Goal: Transaction & Acquisition: Download file/media

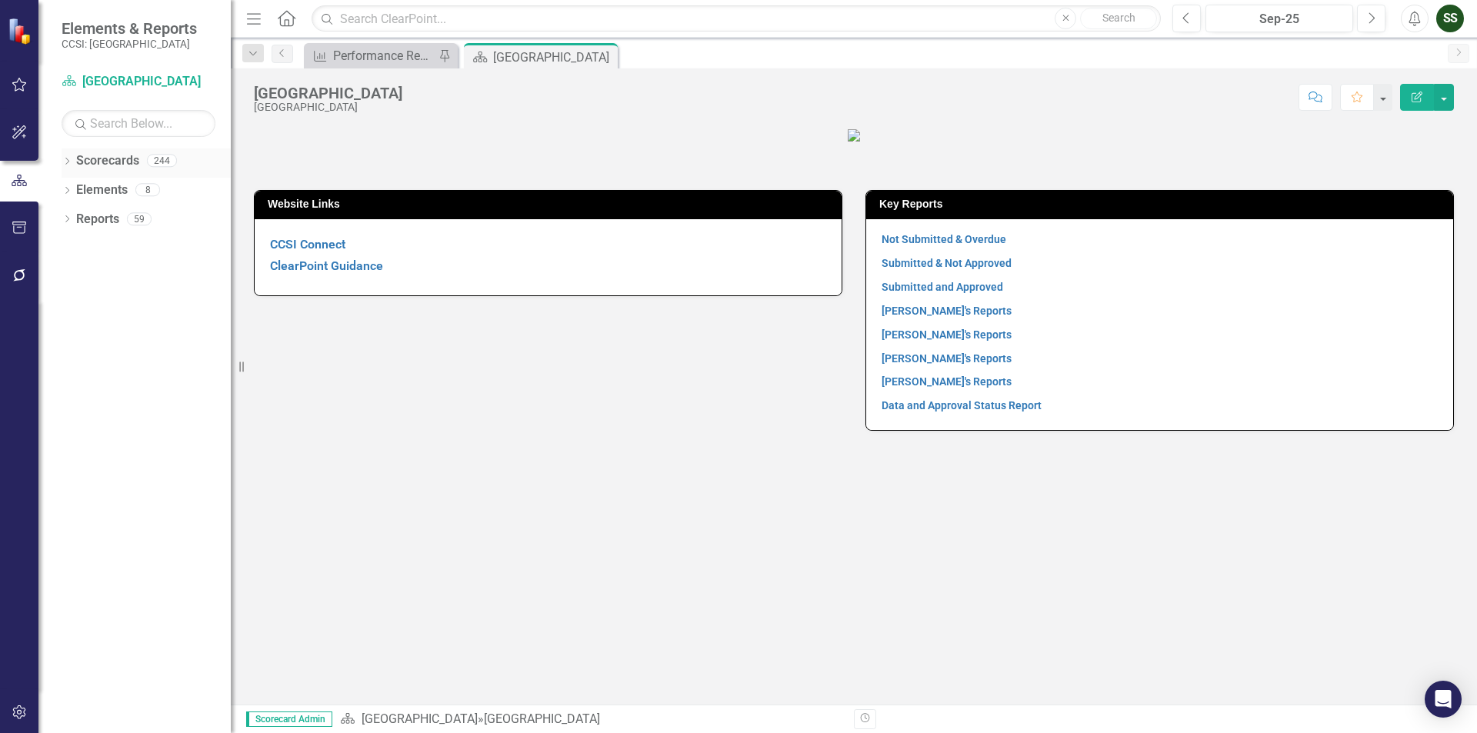
click at [74, 165] on div "Dropdown Scorecards 244" at bounding box center [146, 162] width 169 height 29
click at [65, 164] on icon "Dropdown" at bounding box center [67, 162] width 11 height 8
click at [75, 188] on icon at bounding box center [76, 189] width 4 height 8
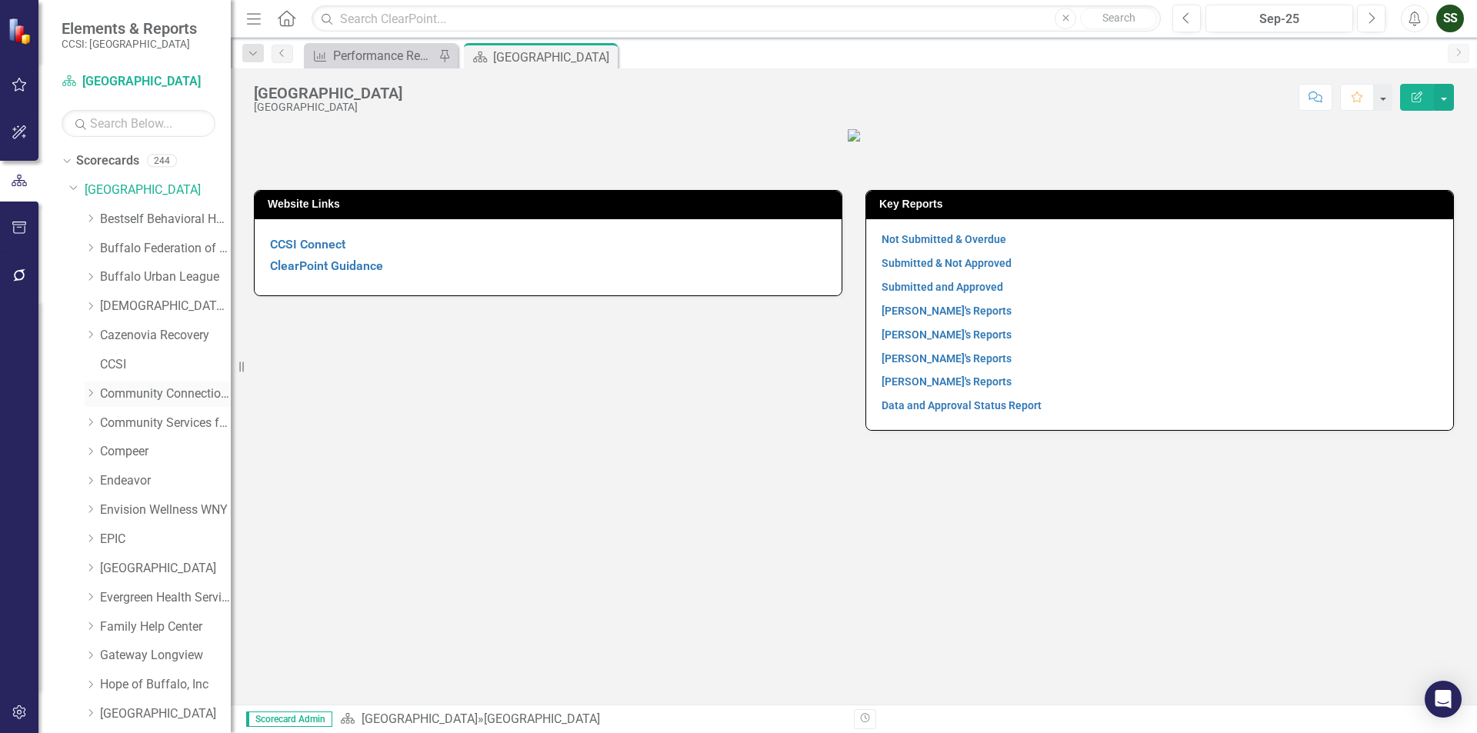
click at [138, 388] on link "Community Connections of [GEOGRAPHIC_DATA]" at bounding box center [165, 394] width 131 height 18
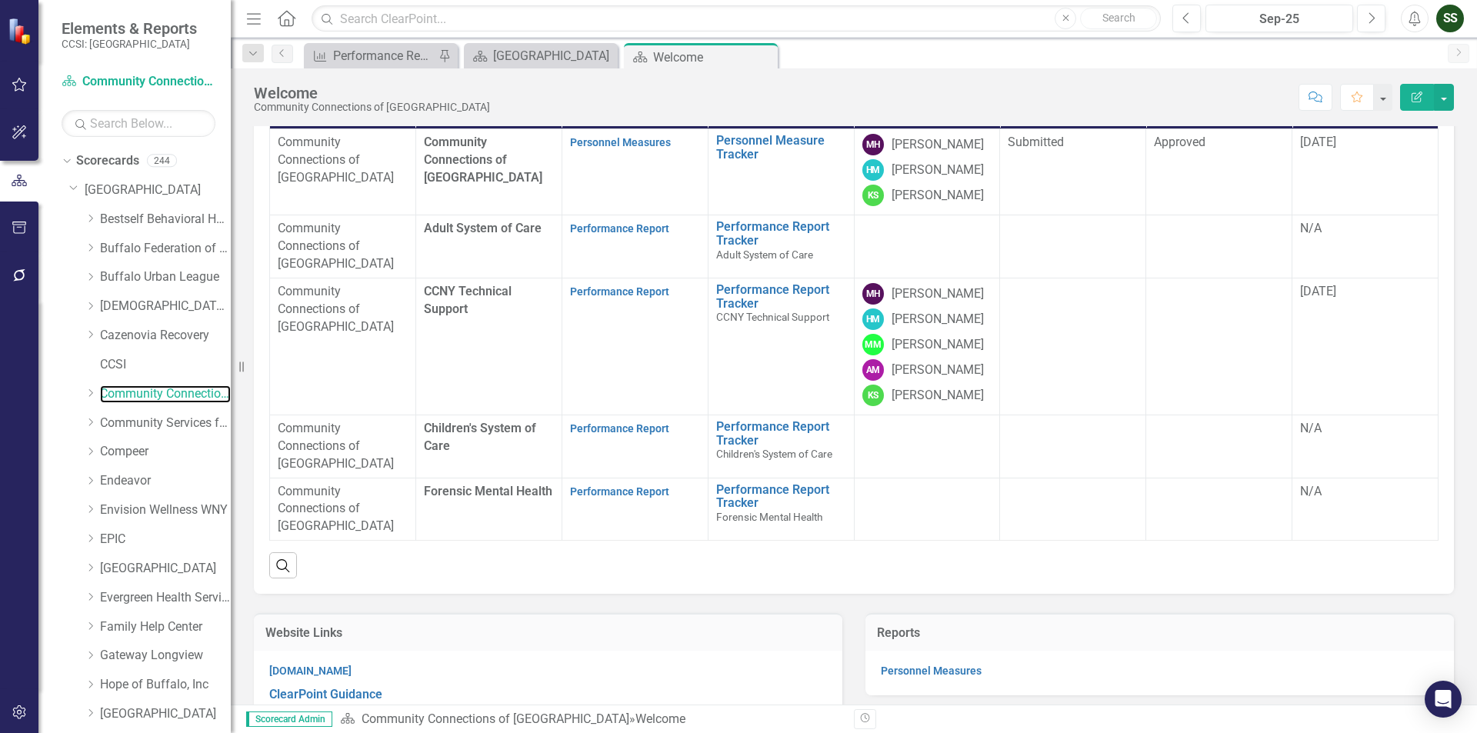
scroll to position [154, 0]
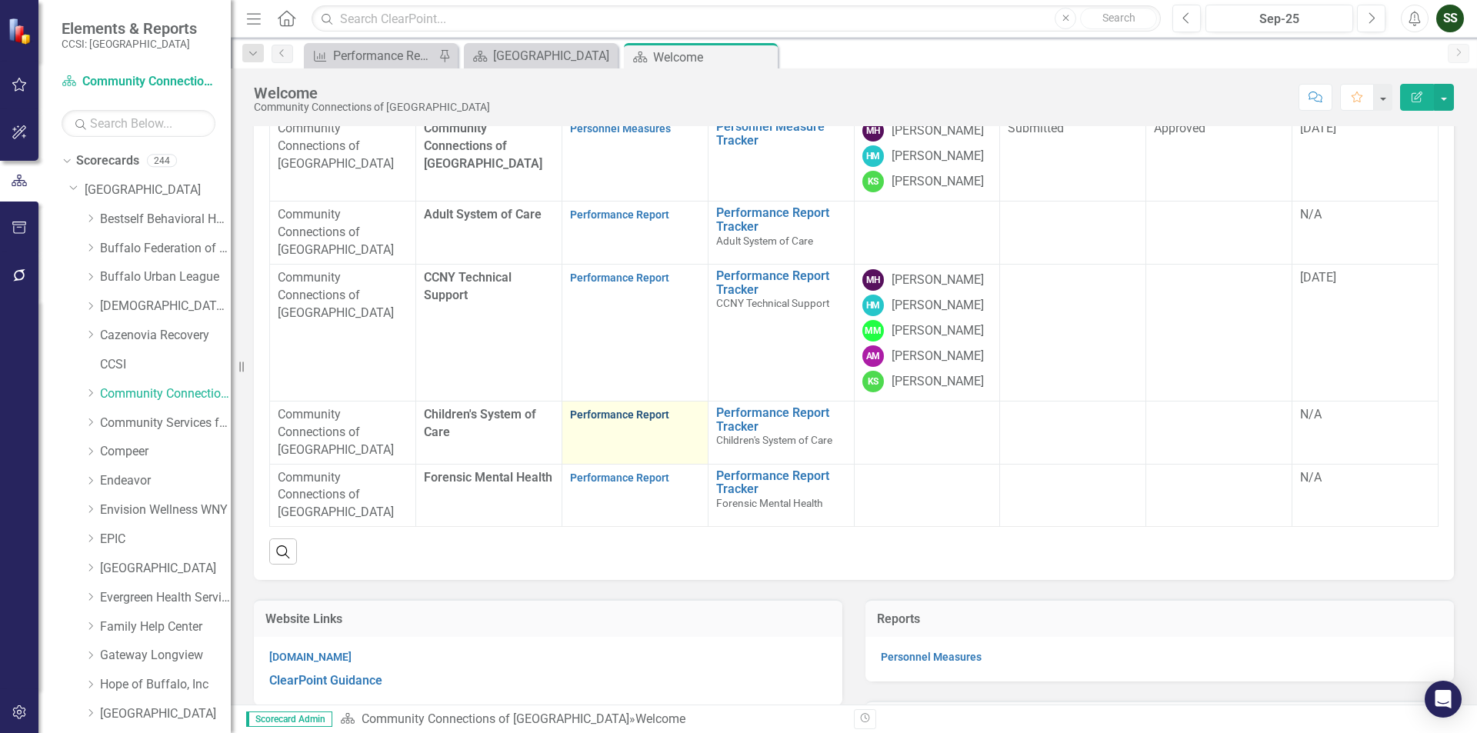
click at [622, 421] on link "Performance Report" at bounding box center [619, 415] width 99 height 12
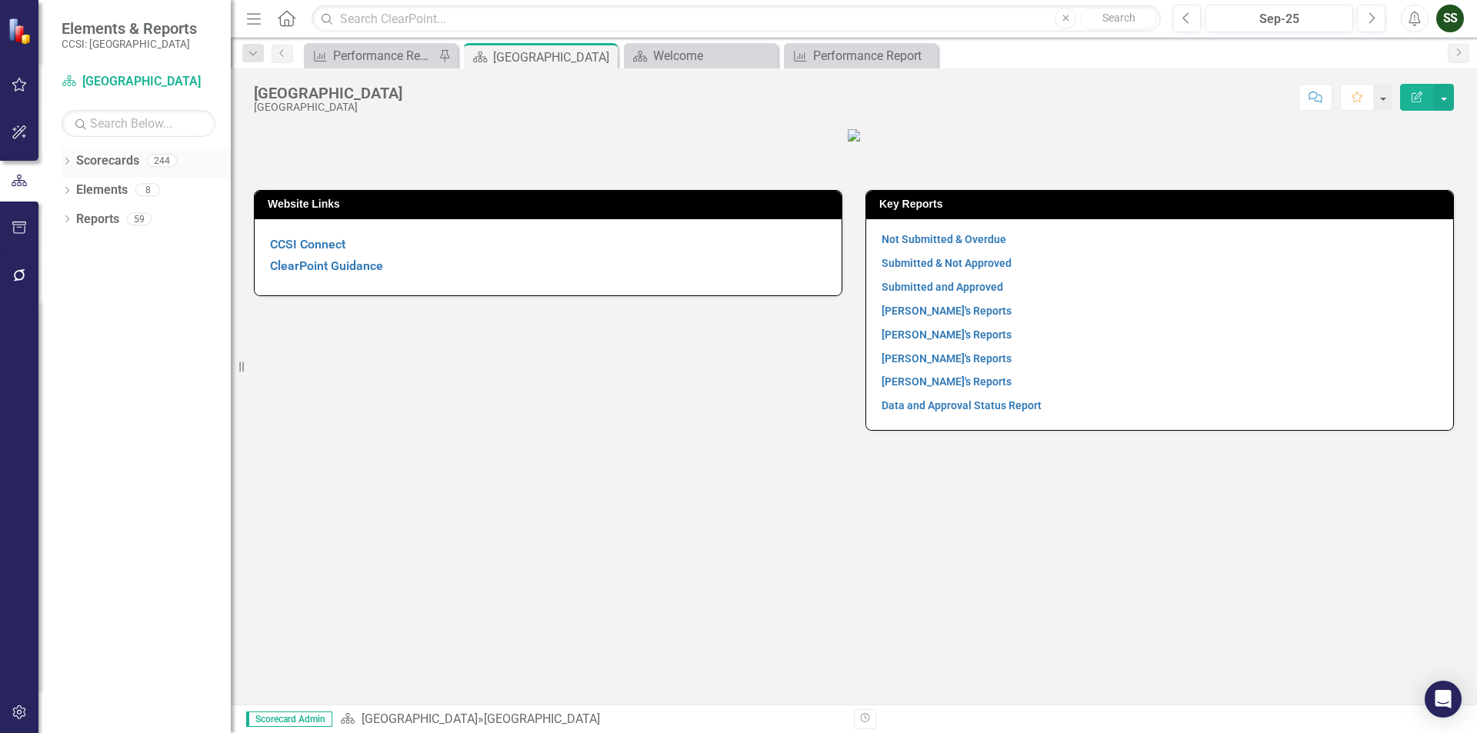
click at [68, 158] on icon "Dropdown" at bounding box center [67, 162] width 11 height 8
click at [80, 181] on div "Dropdown [GEOGRAPHIC_DATA]" at bounding box center [150, 190] width 162 height 25
click at [78, 192] on icon "Dropdown" at bounding box center [75, 189] width 12 height 9
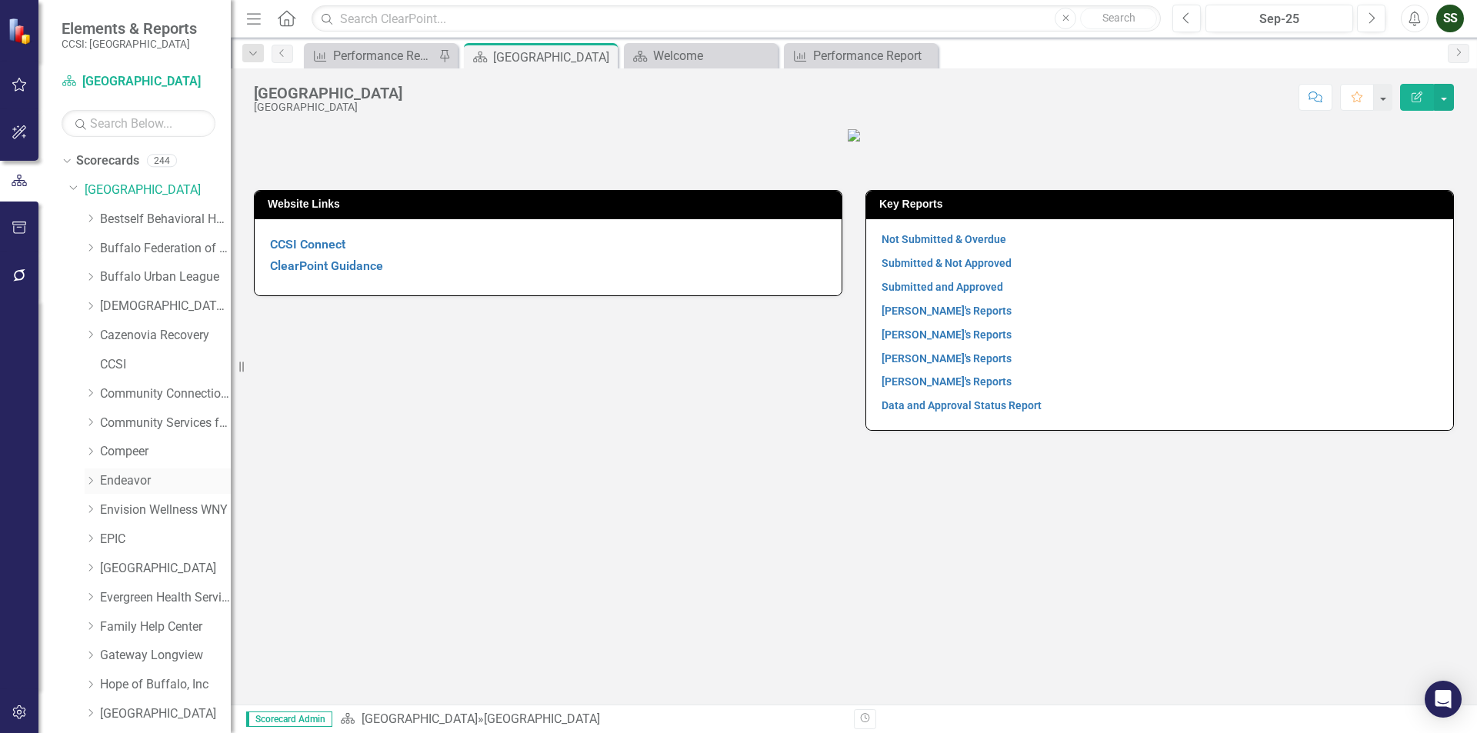
click at [119, 476] on link "Endeavor" at bounding box center [165, 481] width 131 height 18
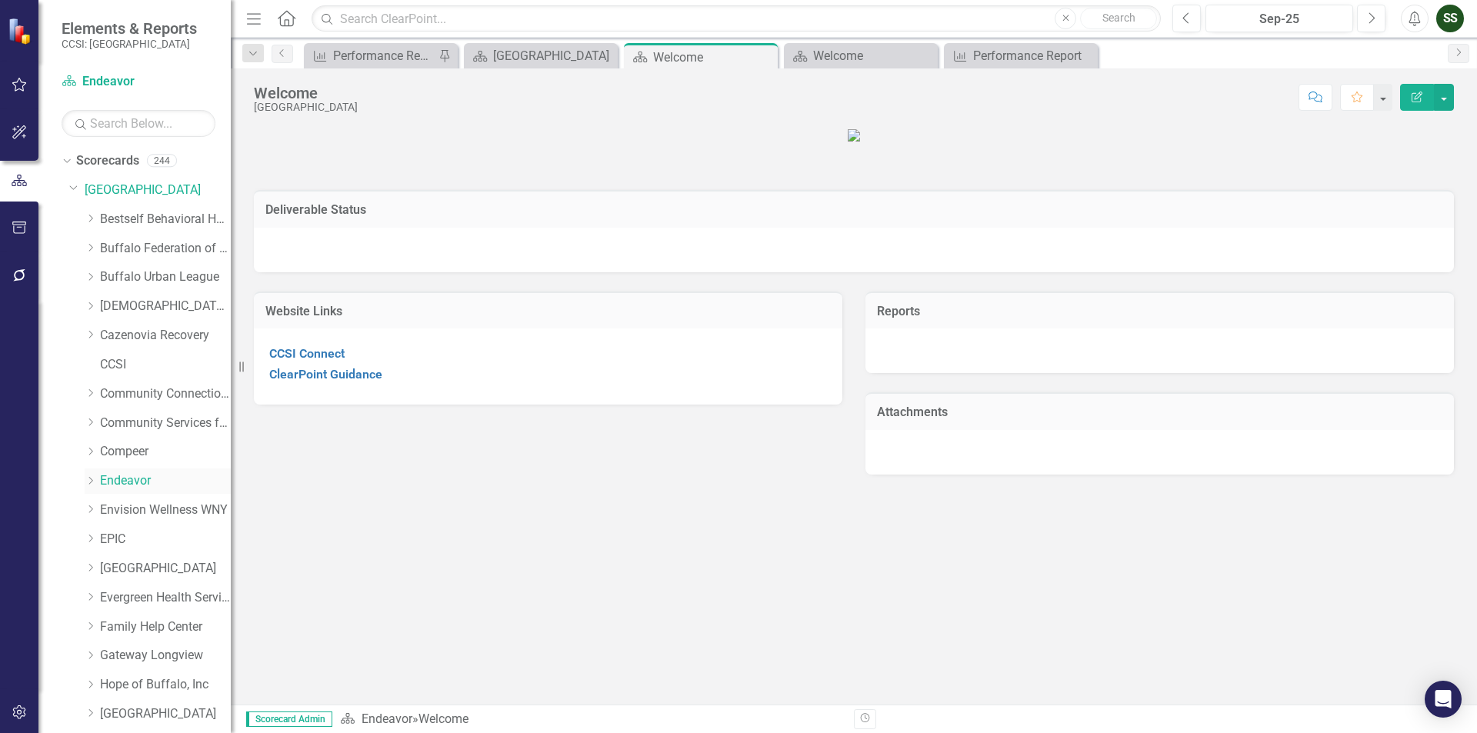
click at [92, 482] on icon at bounding box center [91, 481] width 4 height 8
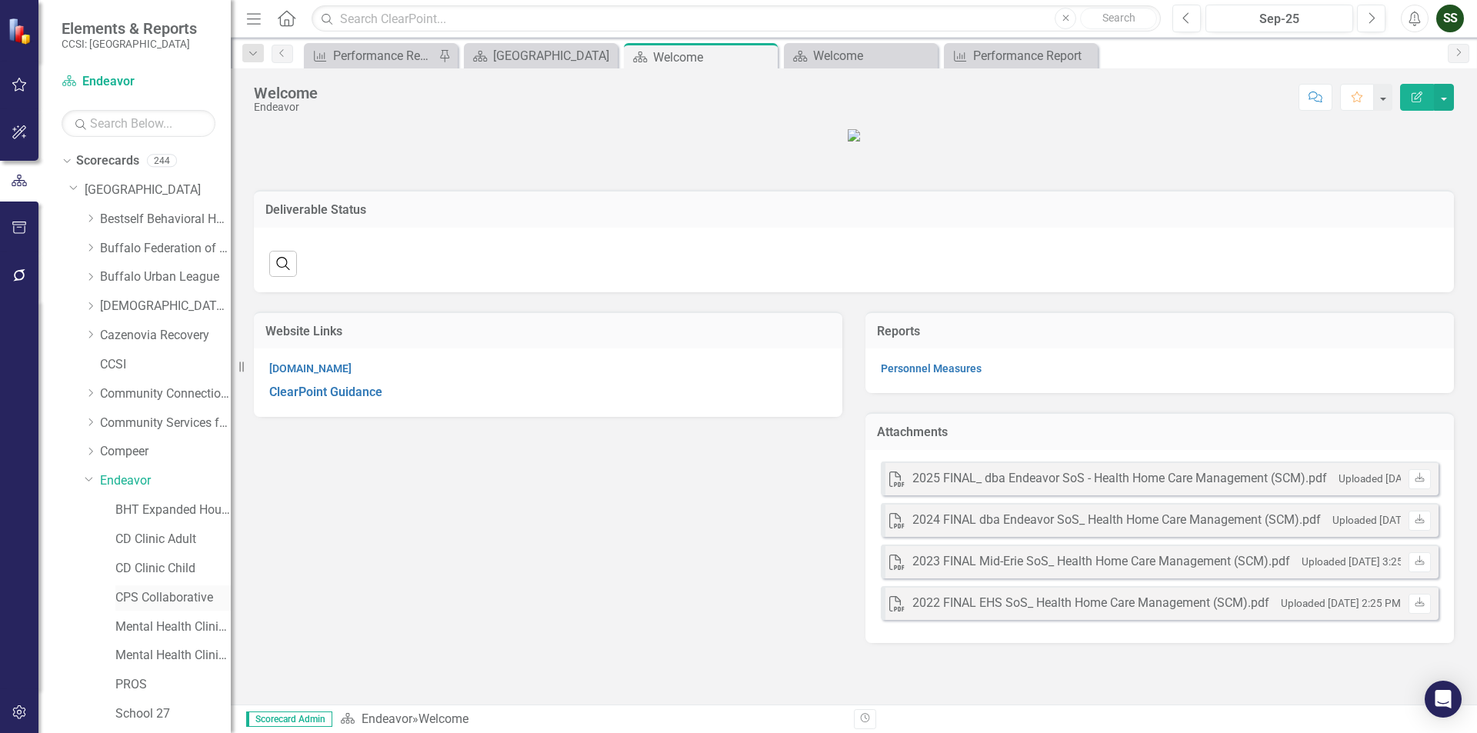
click at [141, 596] on link "CPS Collaborative" at bounding box center [172, 598] width 115 height 18
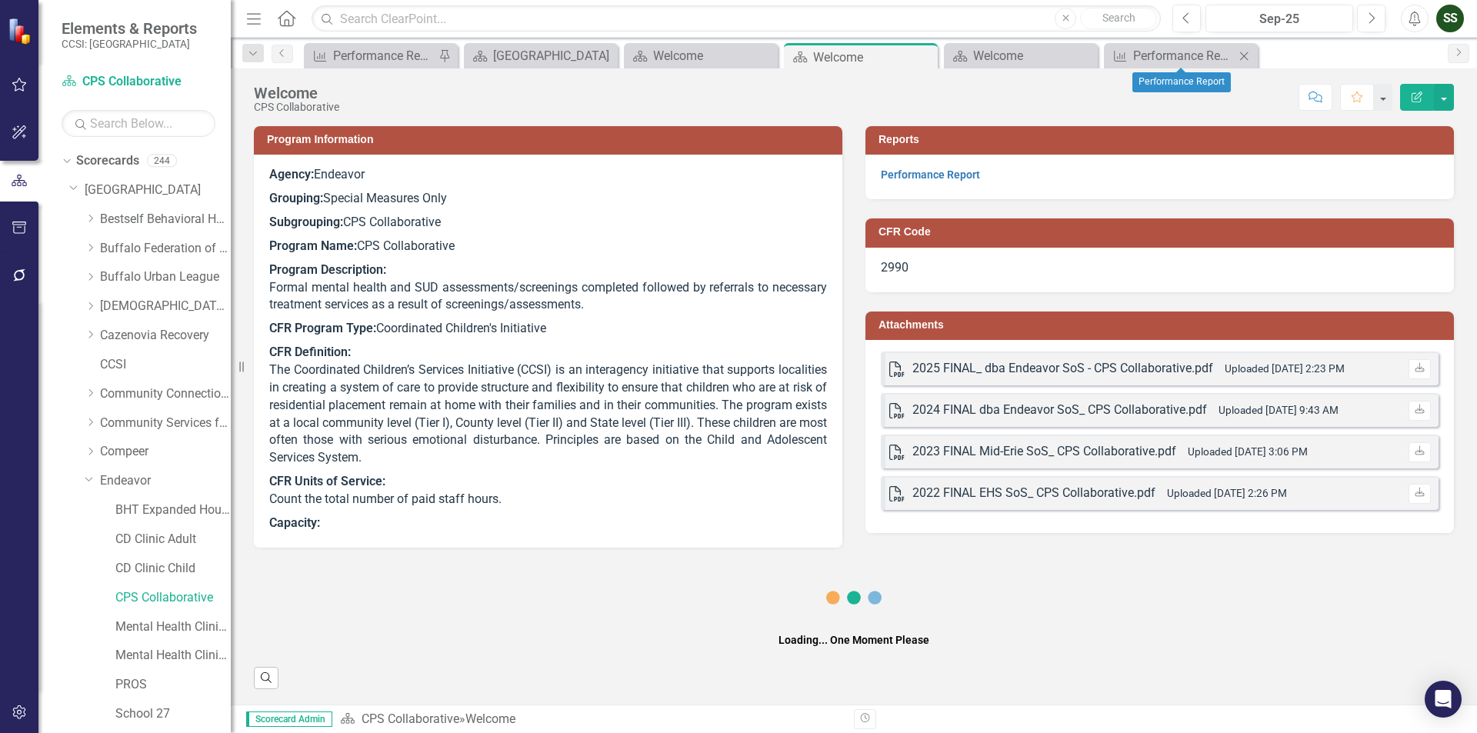
click at [1246, 50] on icon "Close" at bounding box center [1243, 56] width 15 height 12
click at [1087, 55] on icon "Close" at bounding box center [1083, 56] width 15 height 12
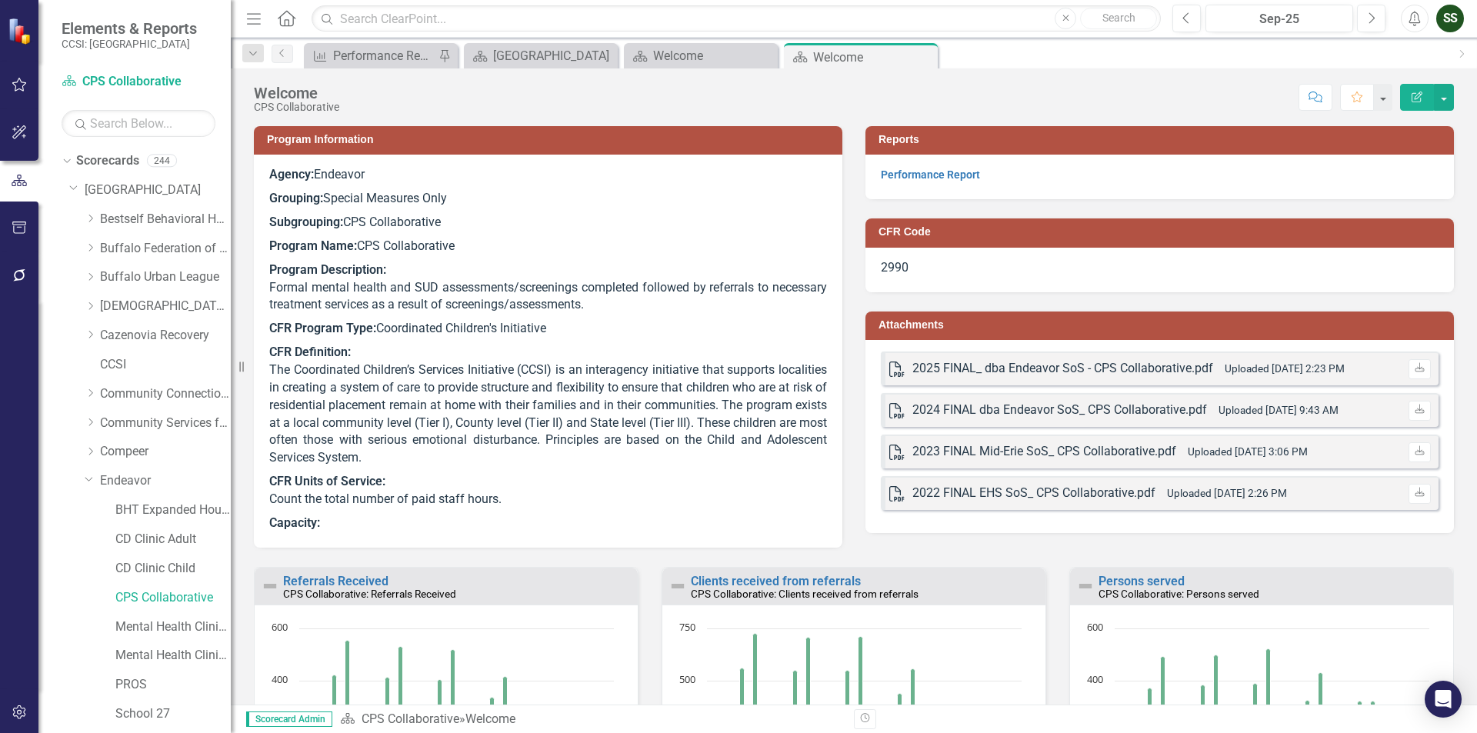
click at [0, 0] on icon "Close" at bounding box center [0, 0] width 0 height 0
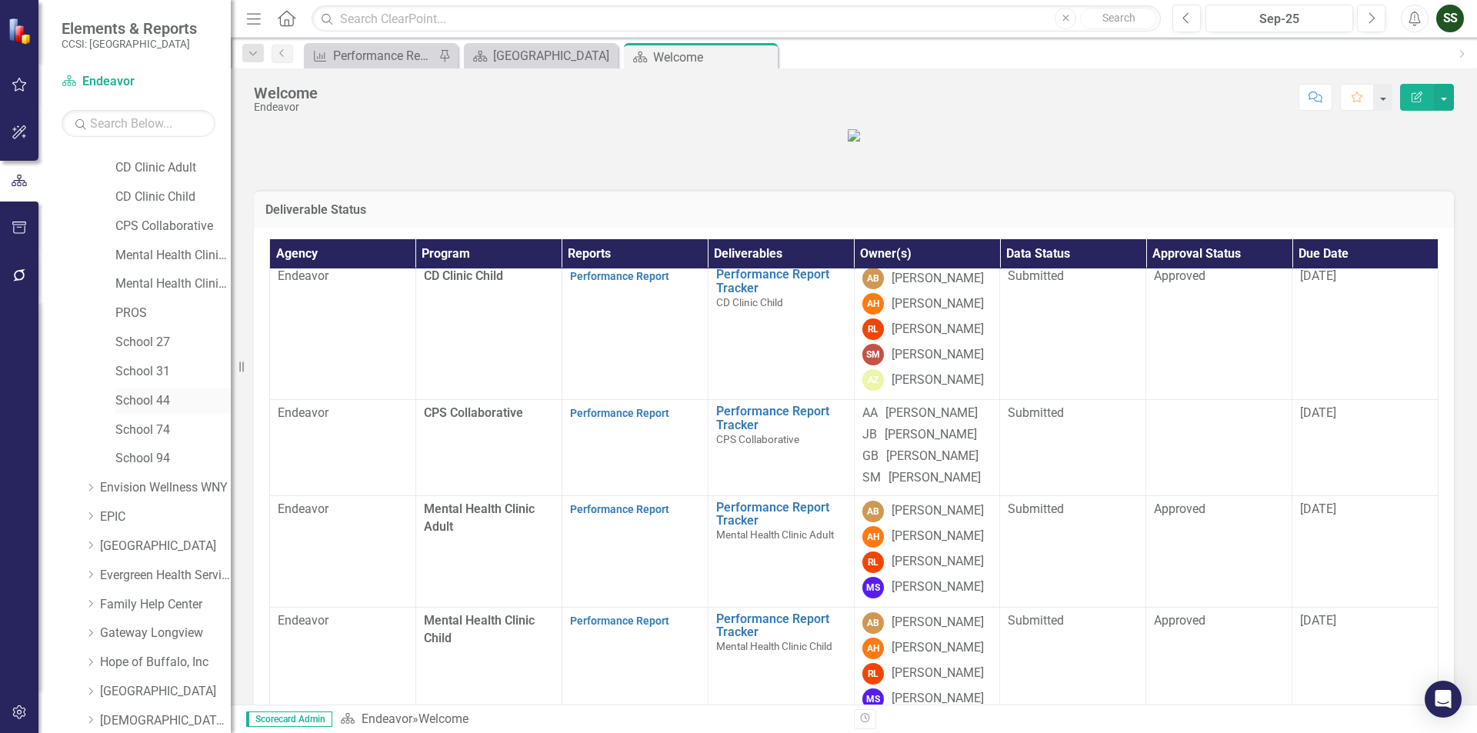
scroll to position [539, 0]
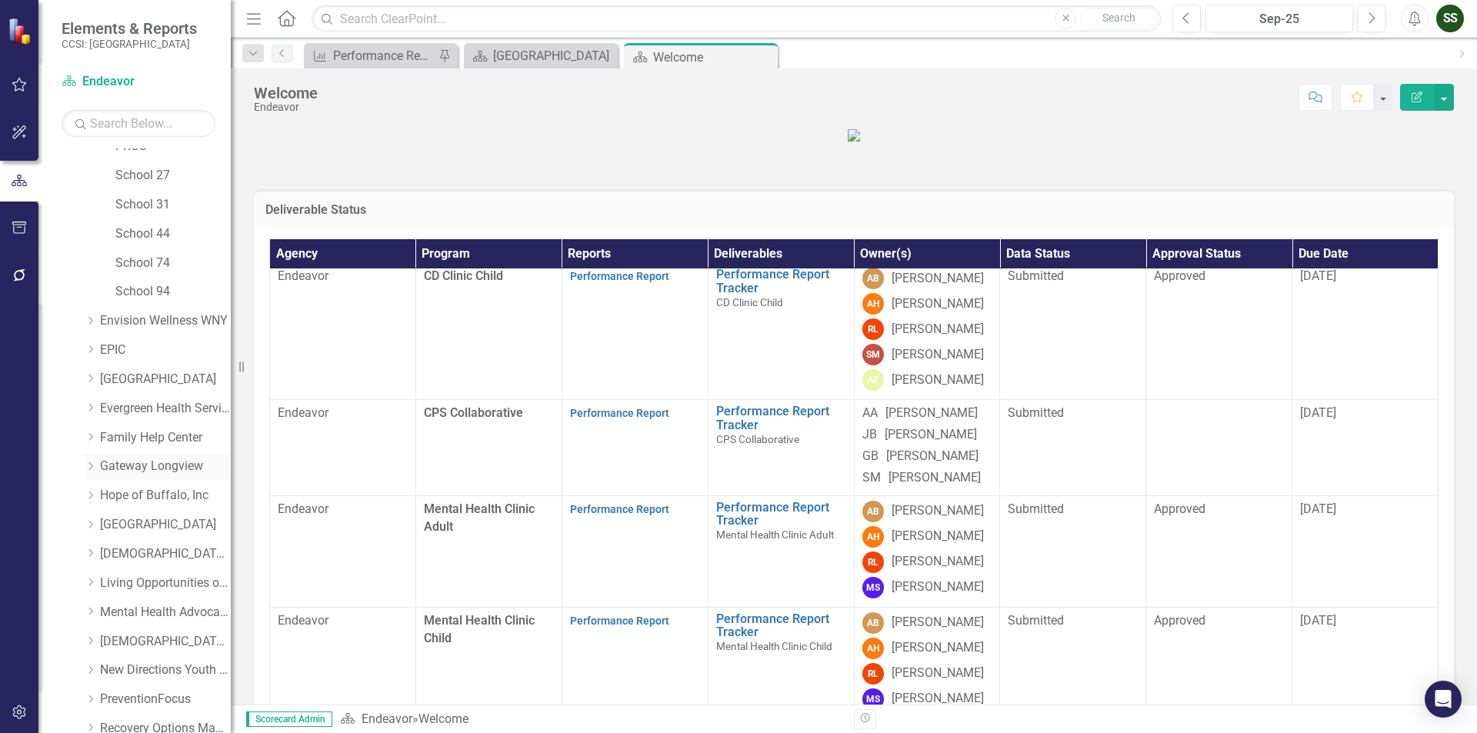
click at [117, 468] on link "Gateway Longview" at bounding box center [165, 467] width 131 height 18
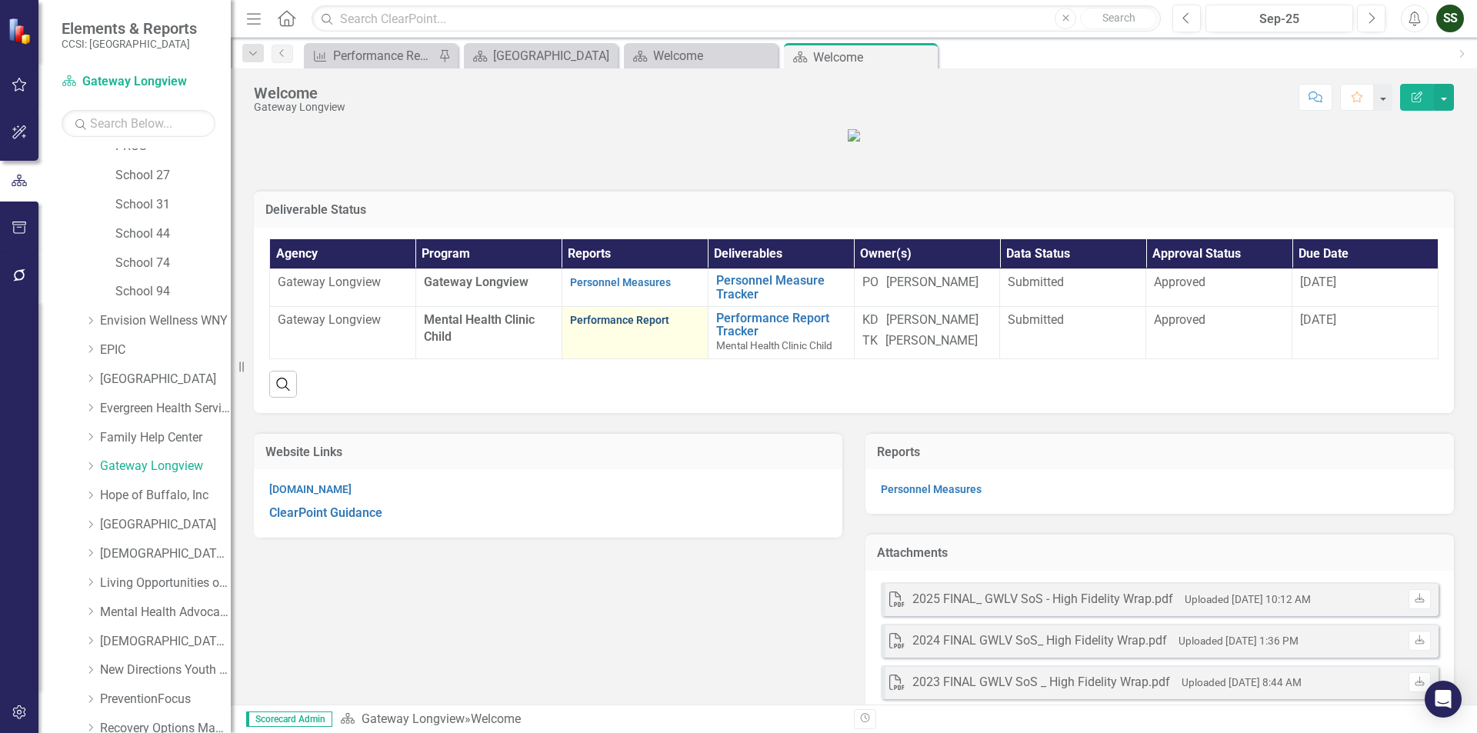
click at [644, 326] on link "Performance Report" at bounding box center [619, 320] width 99 height 12
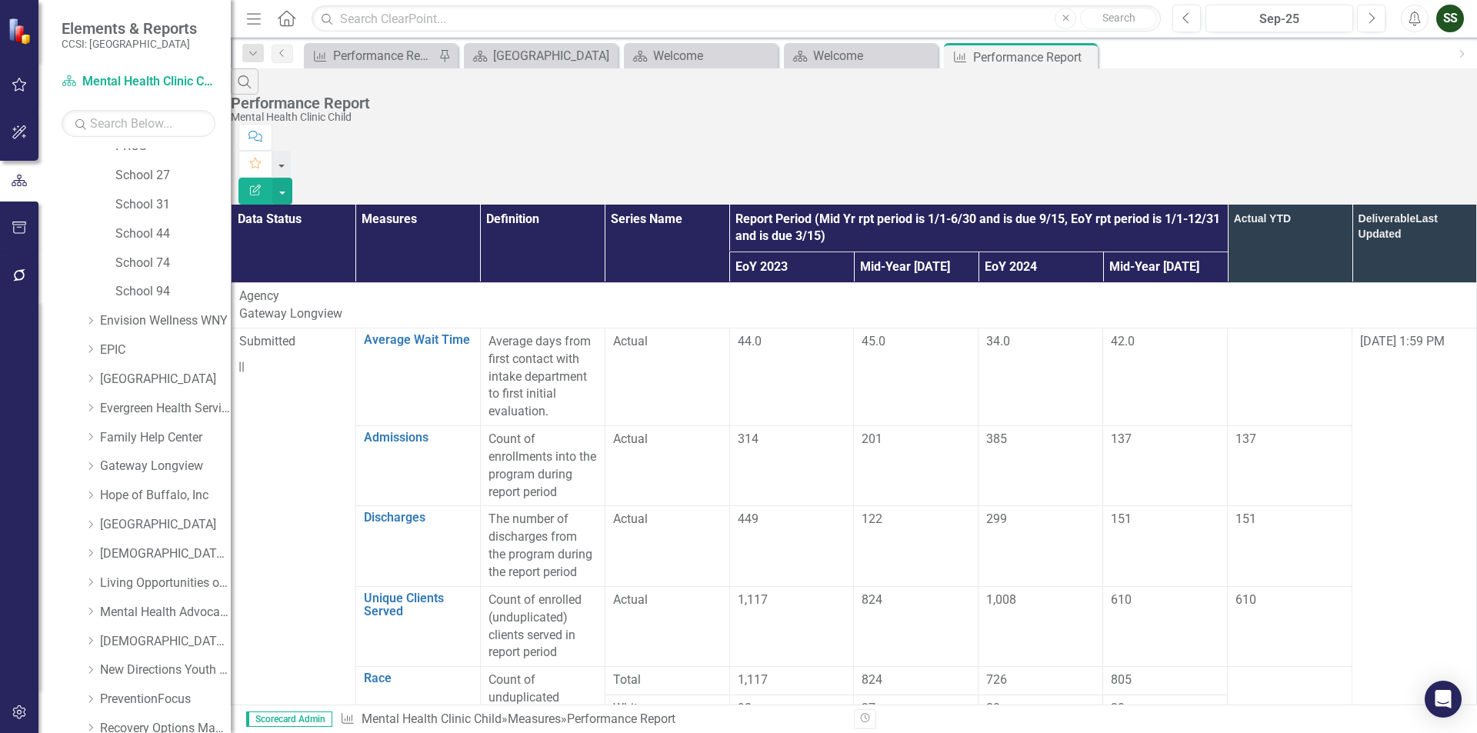
scroll to position [4028, 0]
drag, startPoint x: 1083, startPoint y: 52, endPoint x: 944, endPoint y: 58, distance: 138.6
click at [0, 0] on icon "Close" at bounding box center [0, 0] width 0 height 0
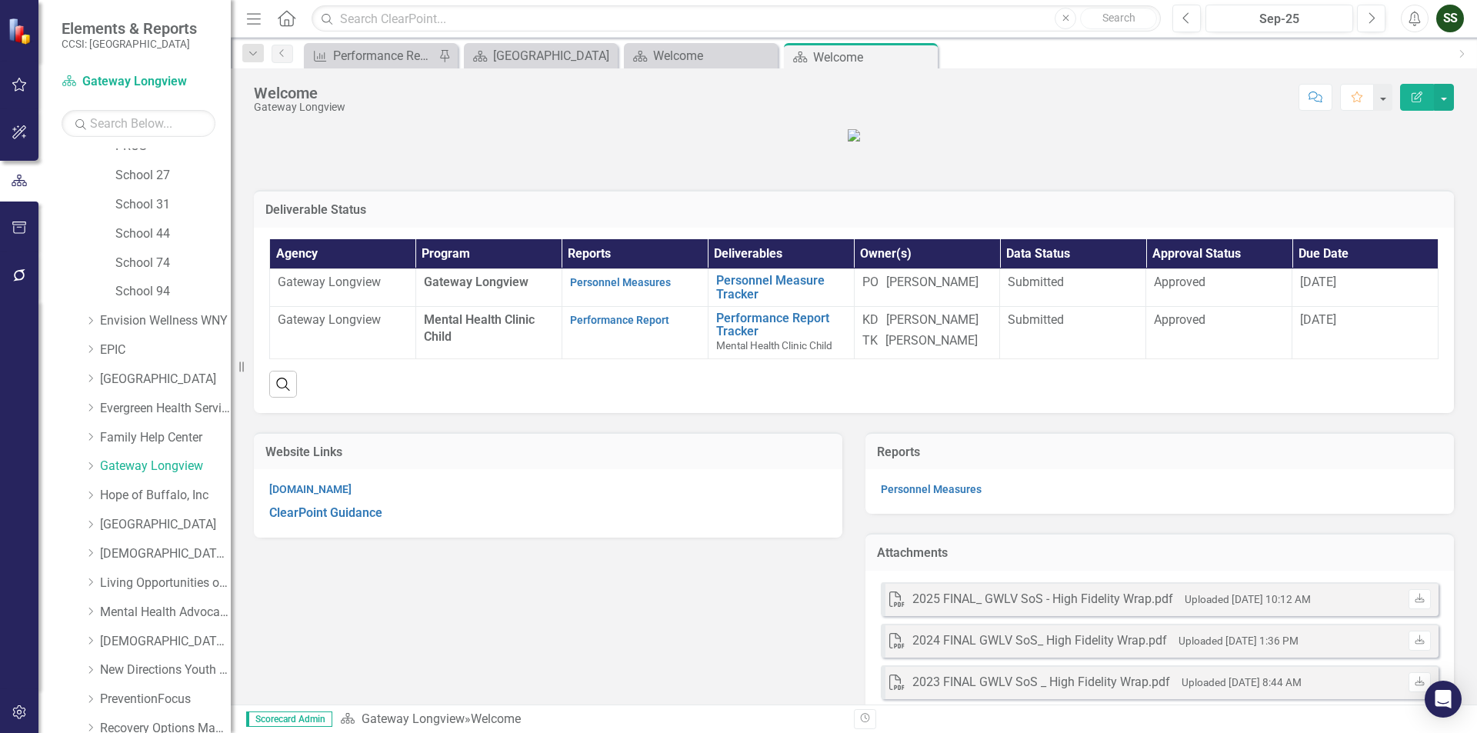
click at [0, 0] on icon "Close" at bounding box center [0, 0] width 0 height 0
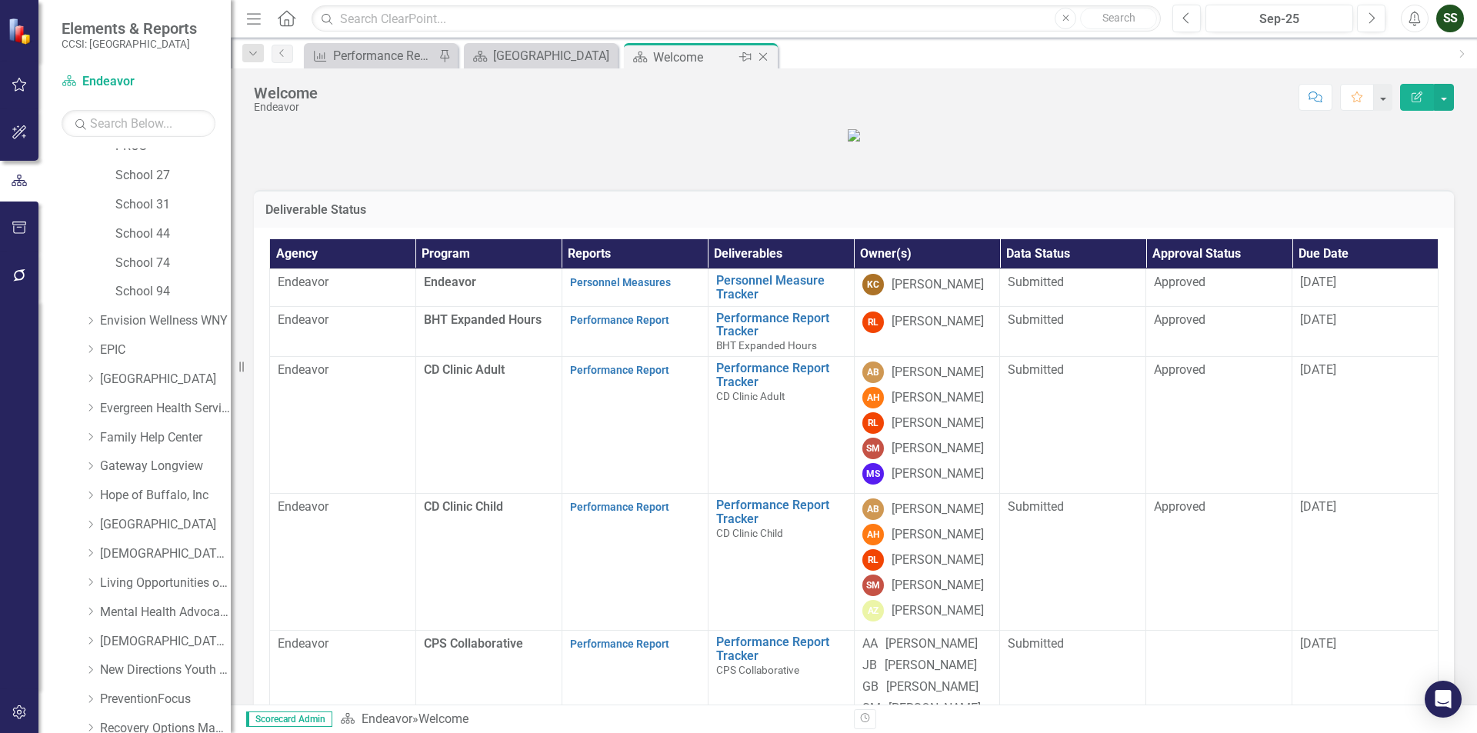
click at [763, 55] on icon "Close" at bounding box center [763, 57] width 15 height 12
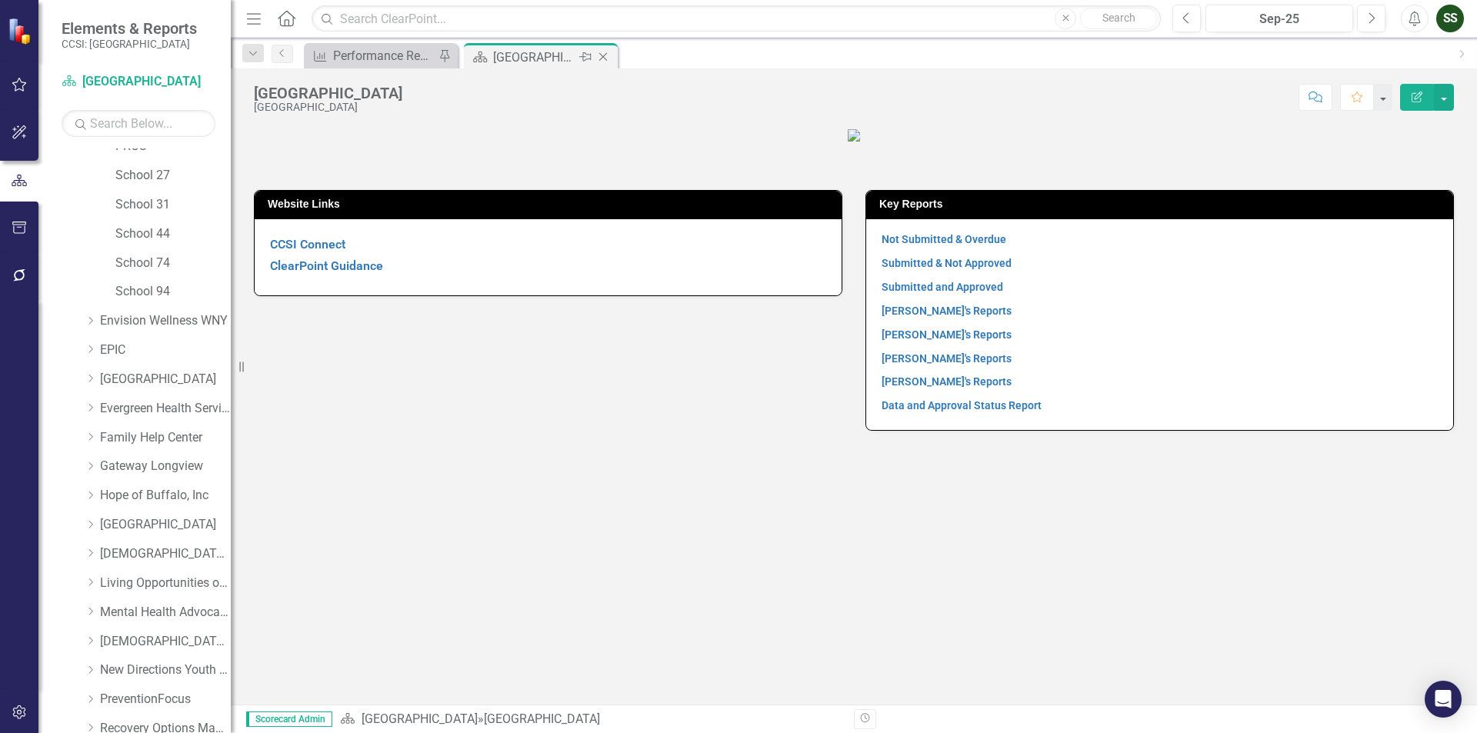
click at [604, 59] on icon "Close" at bounding box center [602, 57] width 15 height 12
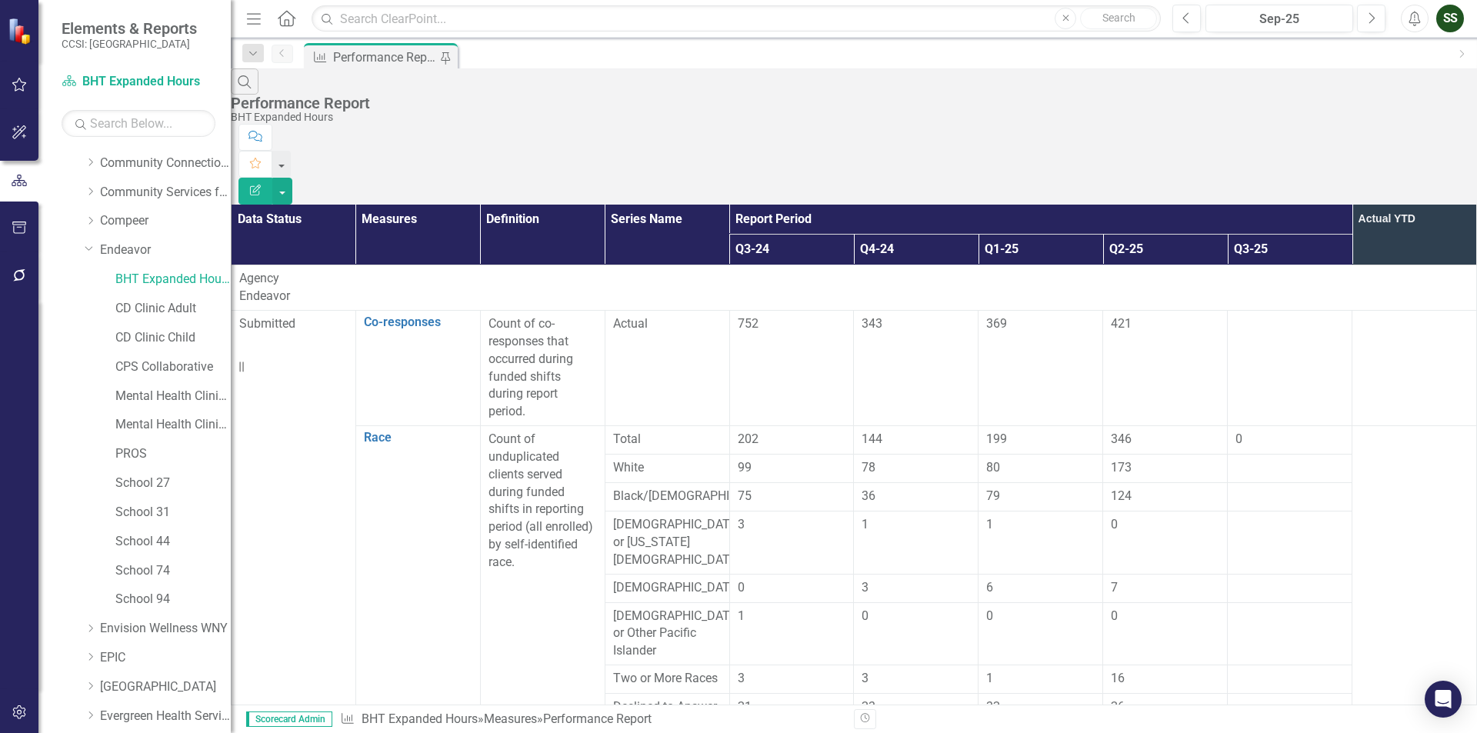
scroll to position [77, 0]
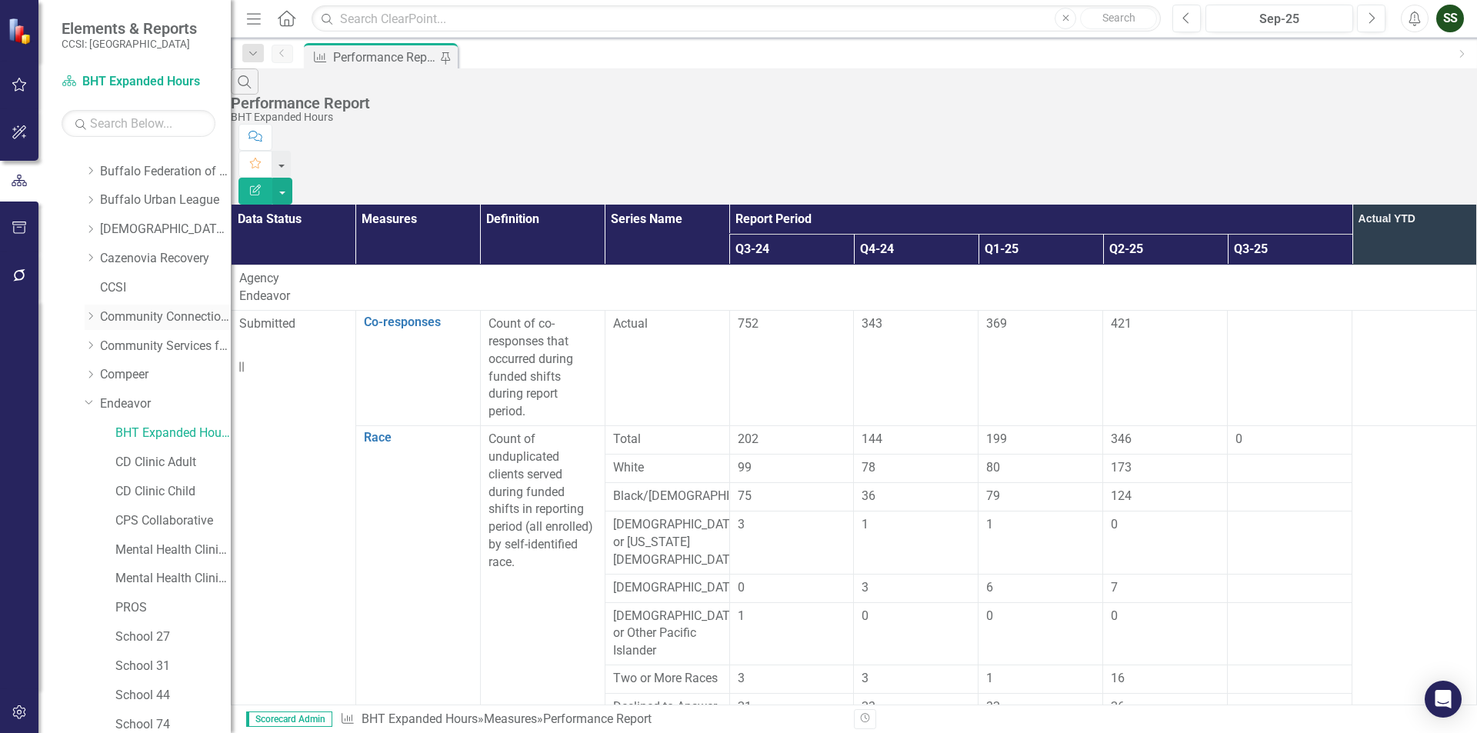
click at [134, 317] on link "Community Connections of [GEOGRAPHIC_DATA]" at bounding box center [165, 318] width 131 height 18
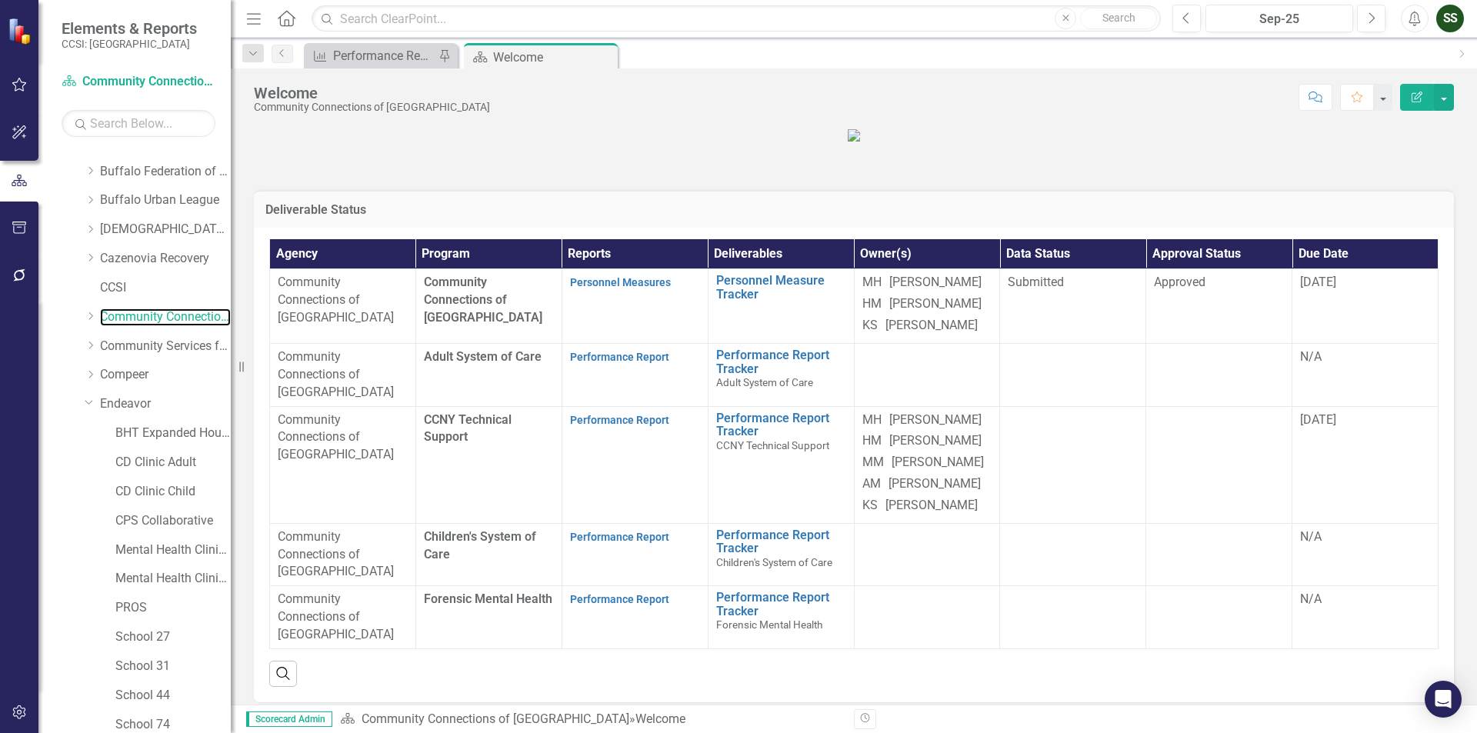
scroll to position [154, 0]
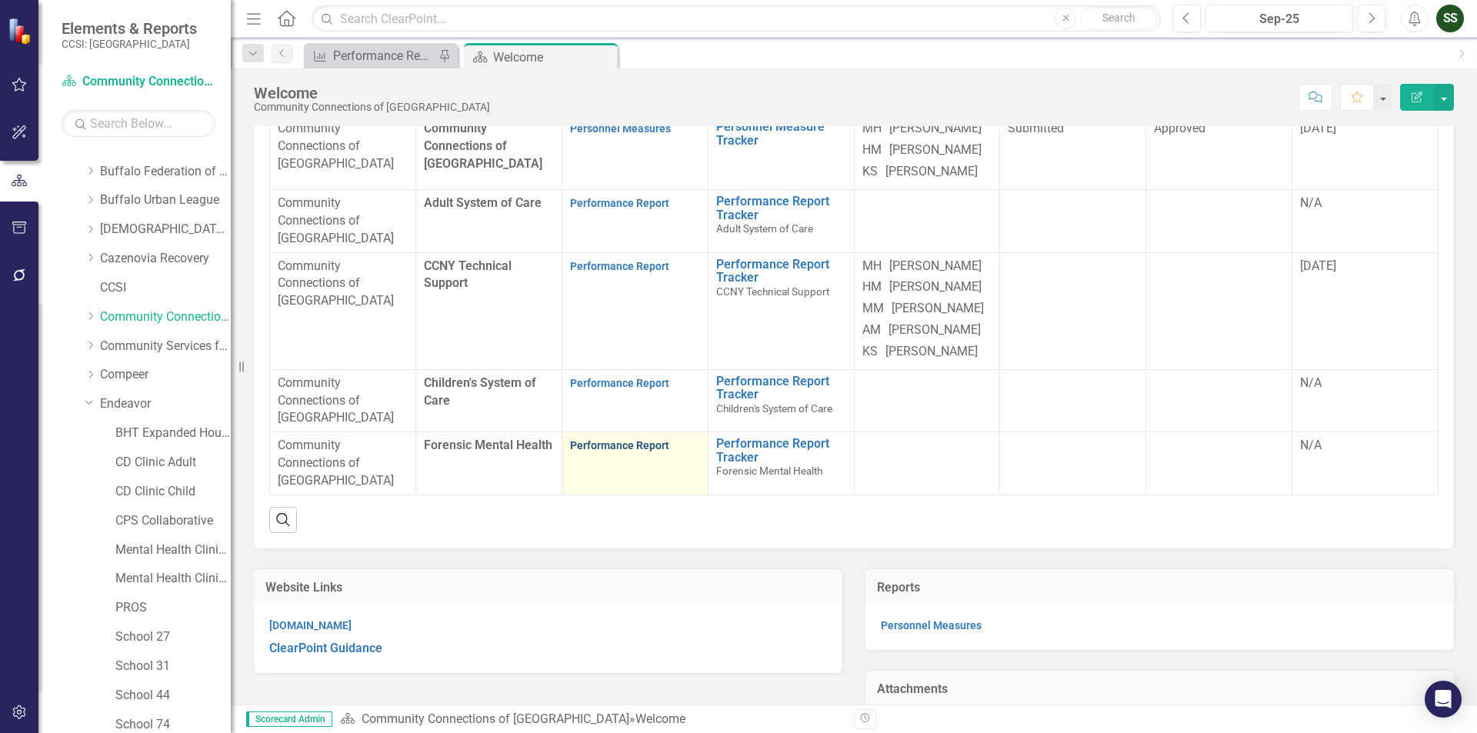
click at [640, 452] on link "Performance Report" at bounding box center [619, 445] width 99 height 12
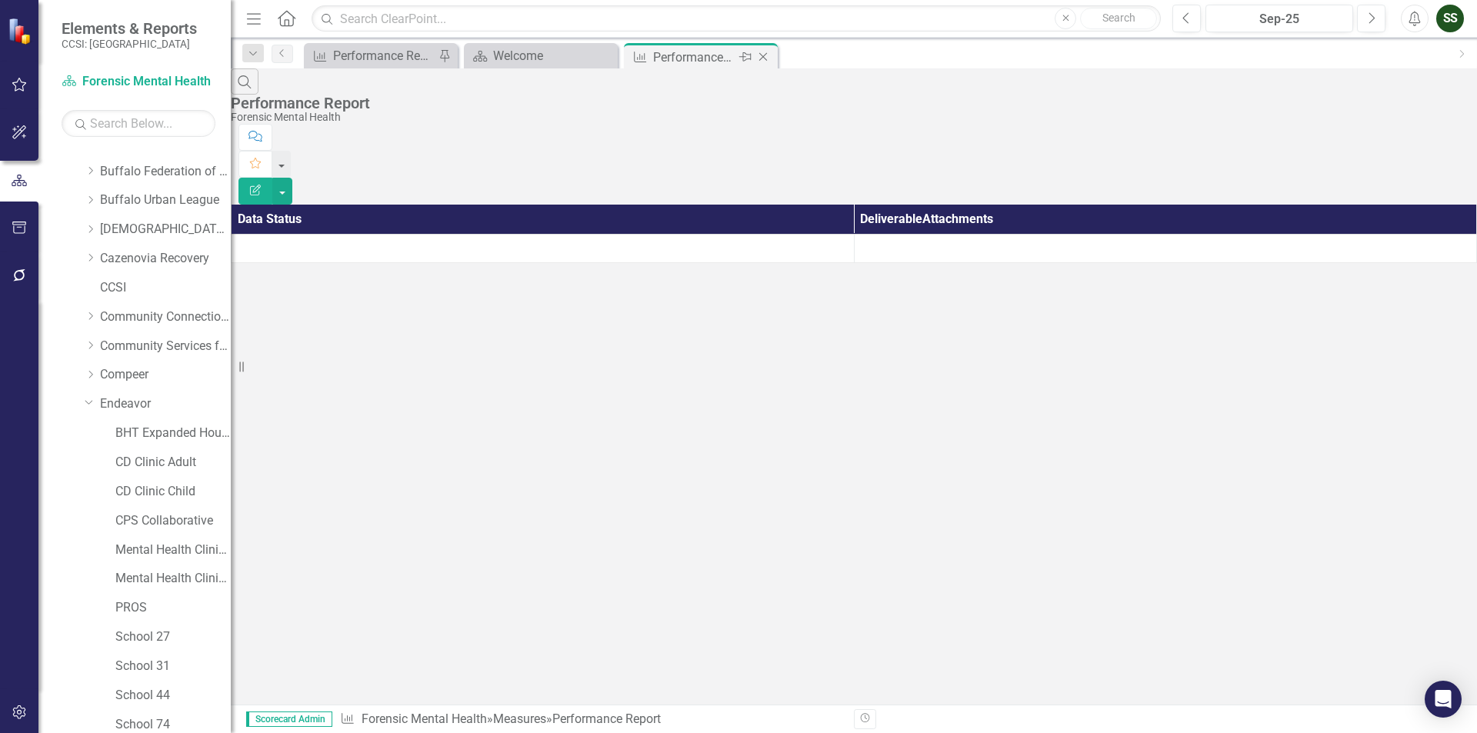
click at [766, 55] on icon "Close" at bounding box center [763, 57] width 15 height 12
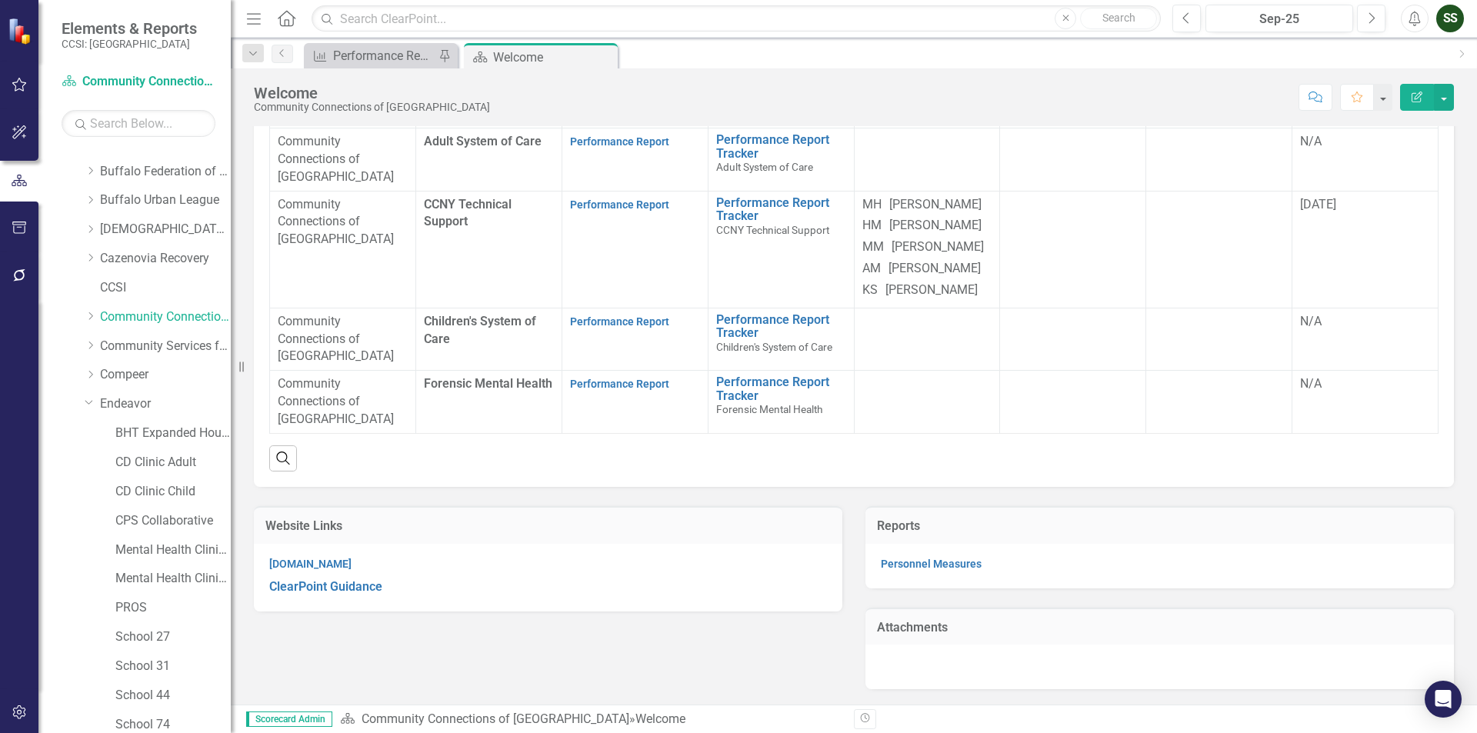
scroll to position [231, 0]
click at [624, 328] on link "Performance Report" at bounding box center [619, 321] width 99 height 12
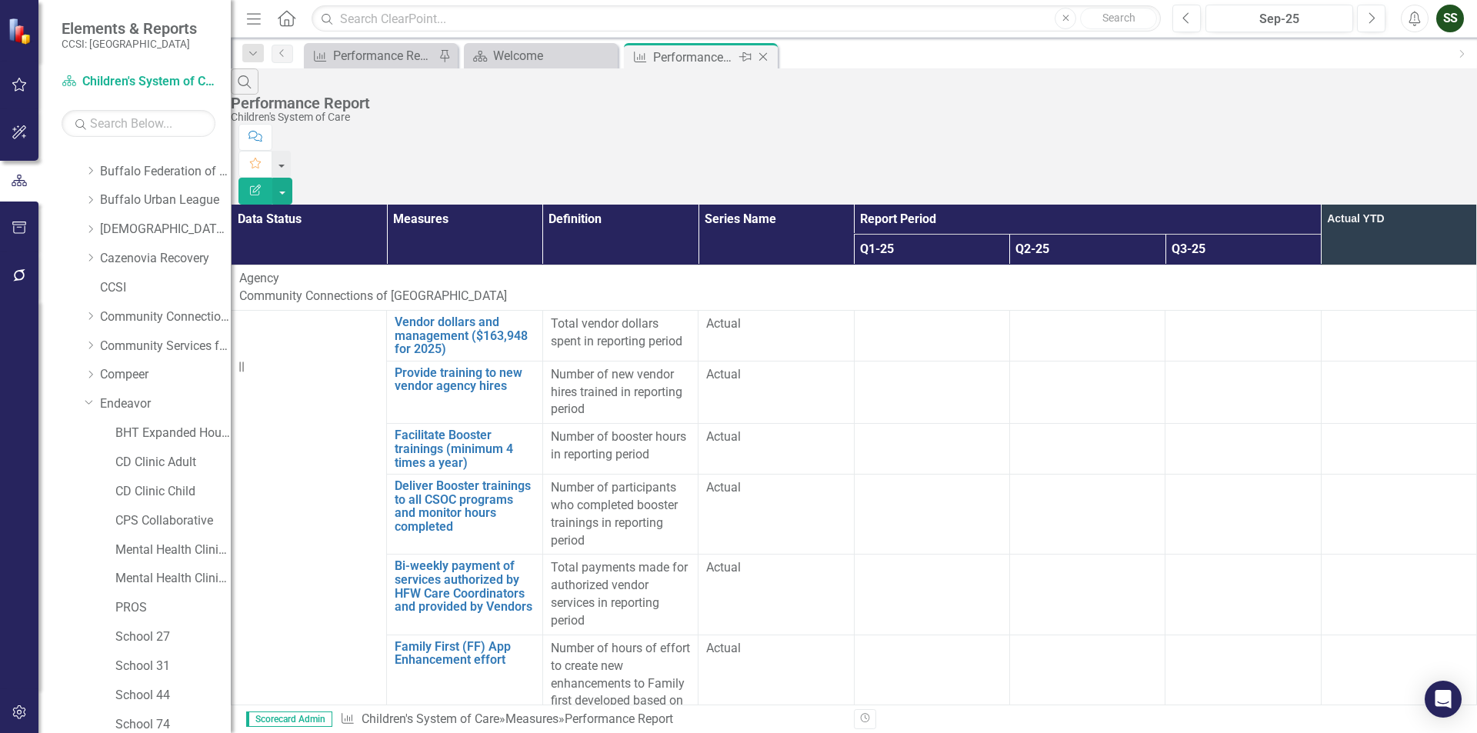
click at [766, 55] on icon "Close" at bounding box center [763, 57] width 15 height 12
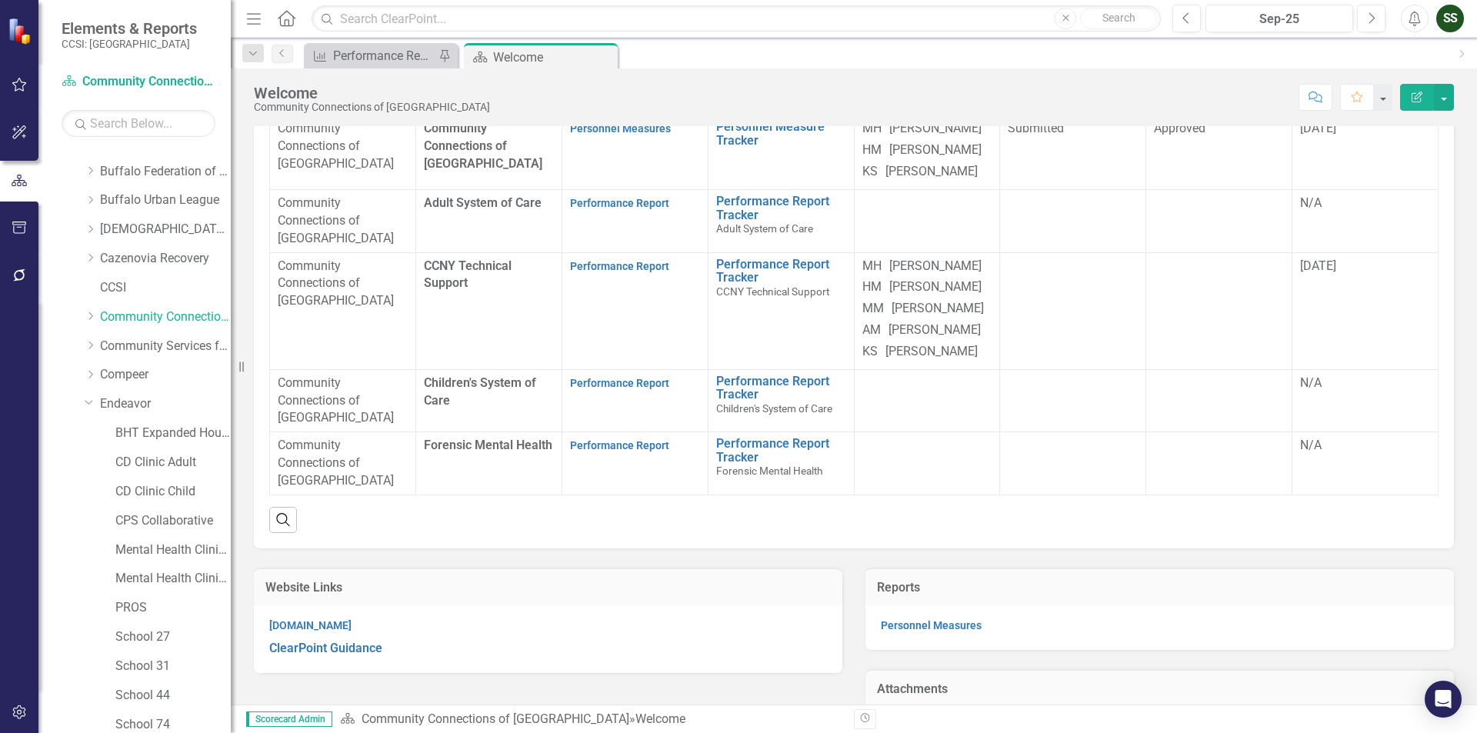
scroll to position [77, 0]
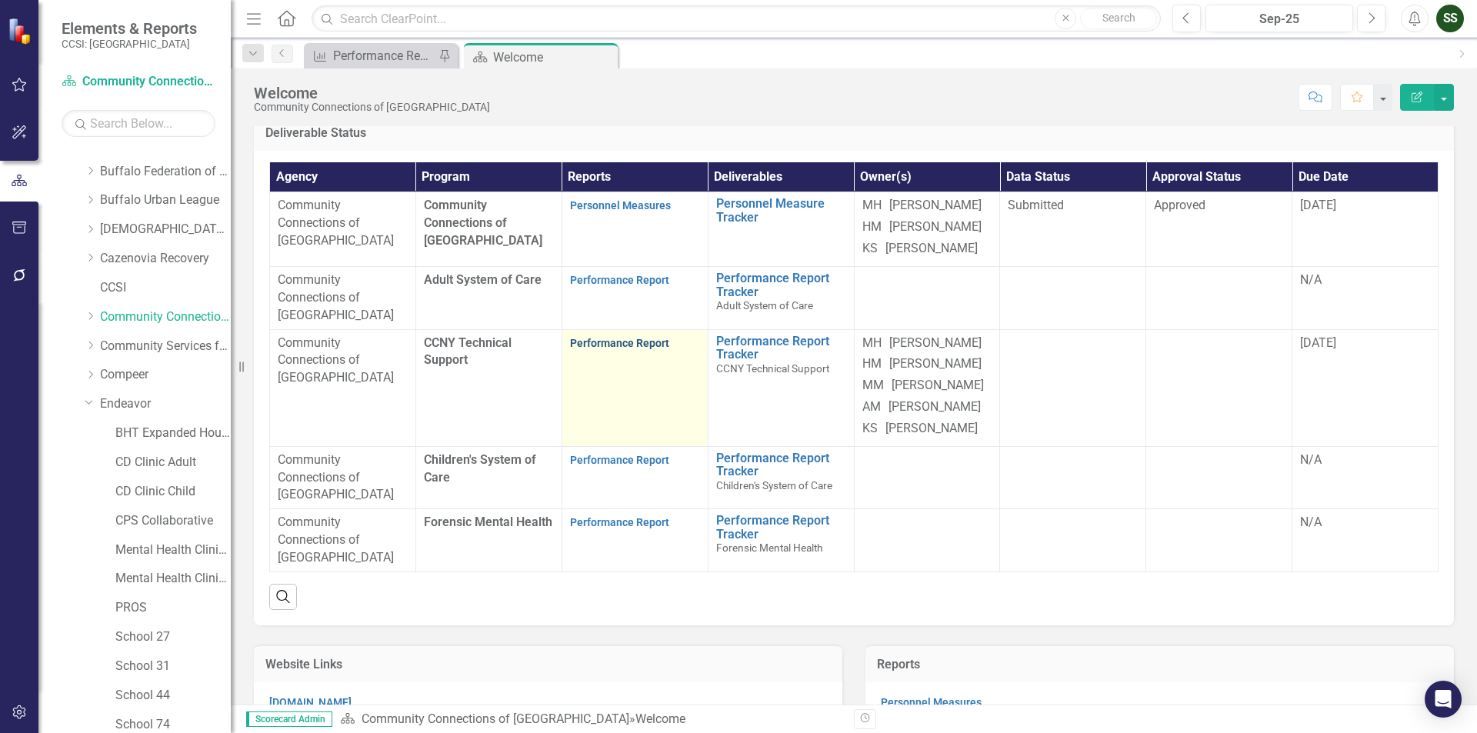
click at [592, 349] on link "Performance Report" at bounding box center [619, 343] width 99 height 12
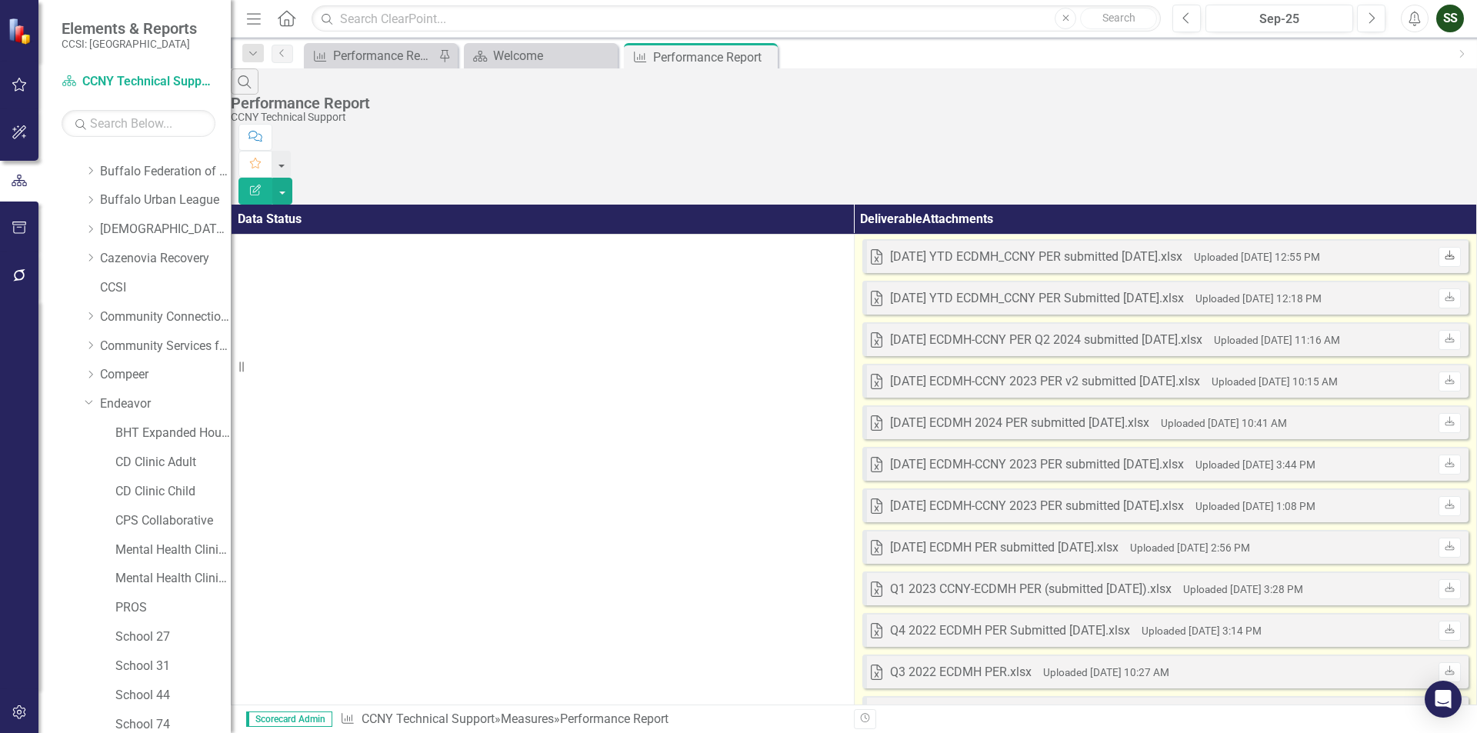
click at [1444, 252] on icon "Download" at bounding box center [1450, 256] width 12 height 9
